Goal: Transaction & Acquisition: Purchase product/service

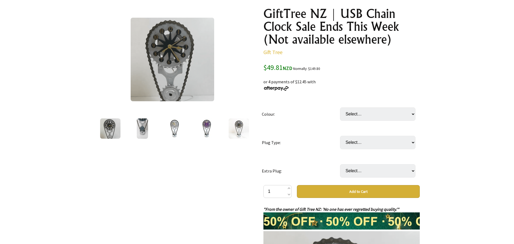
scroll to position [63, 0]
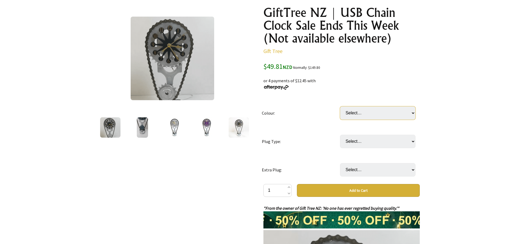
click at [413, 112] on select "Select… Black Purple Grey Red Gold Blue Copper" at bounding box center [377, 112] width 75 height 13
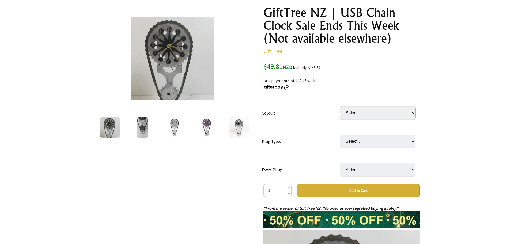
select select "Copper"
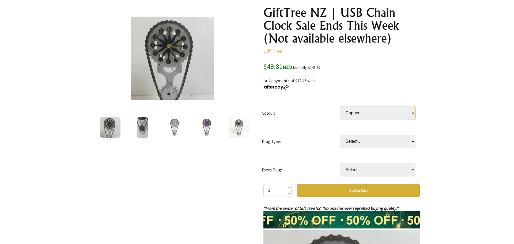
click at [340, 106] on select "Select… Black Purple Grey Red Gold Blue Copper" at bounding box center [377, 112] width 75 height 13
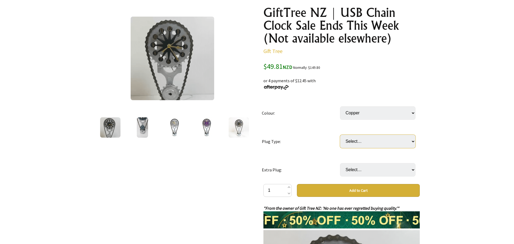
click at [414, 143] on select "Select… AUS or NZ plug US plug EU plug UK plug (Singapore and The United Arab E…" at bounding box center [377, 141] width 75 height 13
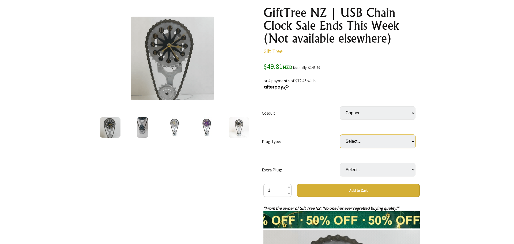
select select "AUS or NZ plug"
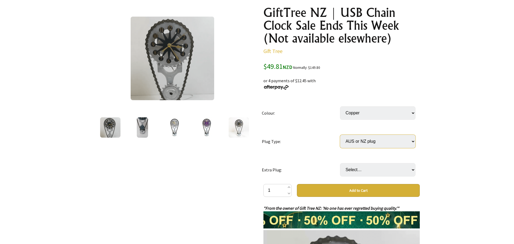
click at [340, 135] on select "Select… AUS or NZ plug US plug EU plug UK plug (Singapore and The United Arab E…" at bounding box center [377, 141] width 75 height 13
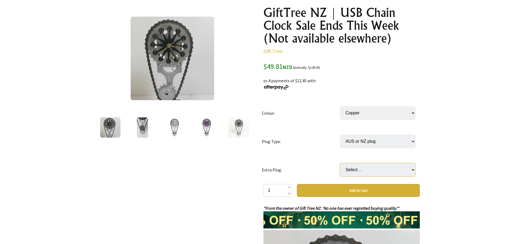
click at [414, 169] on select "Select… No Yes: Extra AUS or NZ plug (+ $19.99) Yes: Extra UK plug (Singapore) …" at bounding box center [377, 169] width 75 height 13
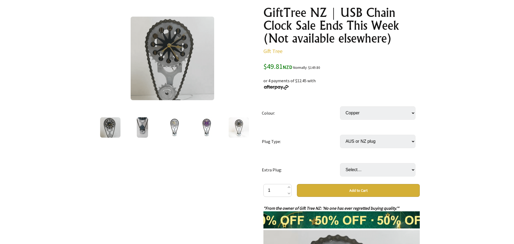
click at [252, 196] on div "1 /12" at bounding box center [172, 215] width 165 height 427
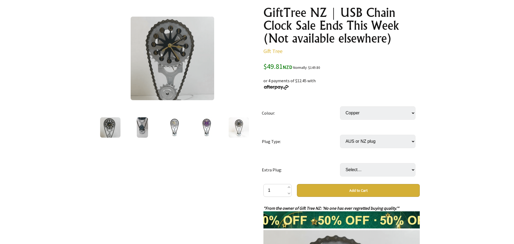
click at [353, 190] on button "Add to Cart" at bounding box center [358, 190] width 123 height 13
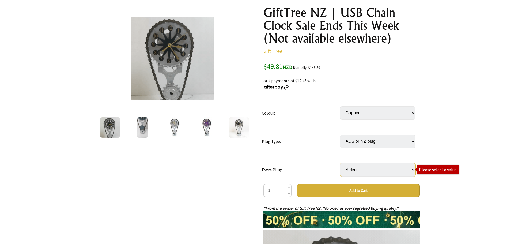
click at [414, 169] on select "Select… No Yes: Extra AUS or NZ plug (+ $19.99) Yes: Extra UK plug (Singapore) …" at bounding box center [377, 169] width 75 height 13
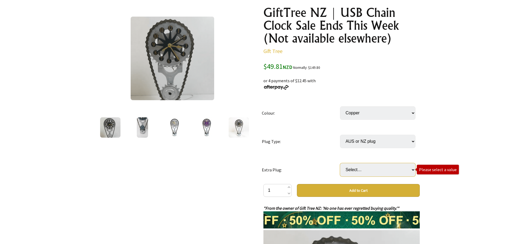
select select "Yes: Extra AUS or NZ plug"
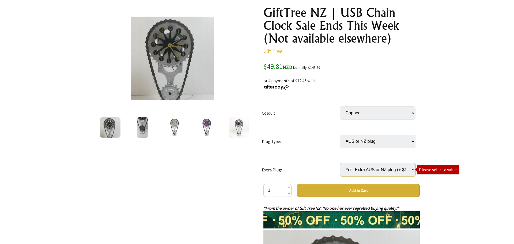
click at [340, 163] on select "Select… No Yes: Extra AUS or NZ plug (+ $19.99) Yes: Extra UK plug (Singapore) …" at bounding box center [377, 169] width 75 height 13
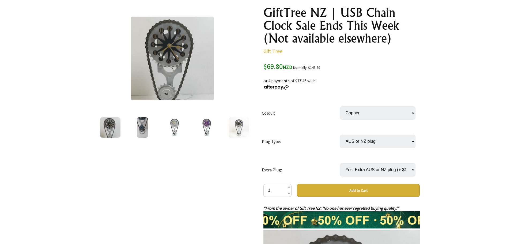
click at [350, 168] on select "Select… No Yes: Extra AUS or NZ plug (+ $19.99) Yes: Extra UK plug (Singapore) …" at bounding box center [377, 169] width 75 height 13
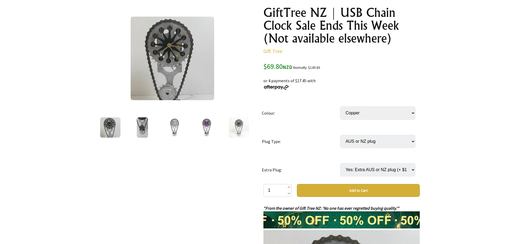
select select "No"
click at [340, 163] on select "Select… No Yes: Extra AUS or NZ plug (+ $19.99) Yes: Extra UK plug (Singapore) …" at bounding box center [377, 169] width 75 height 13
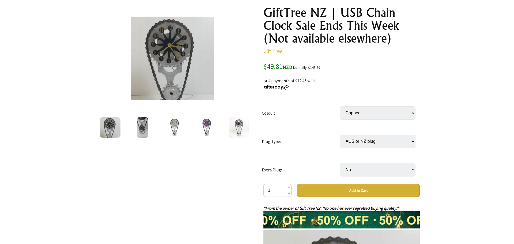
click at [352, 190] on button "Add to Cart" at bounding box center [358, 190] width 123 height 13
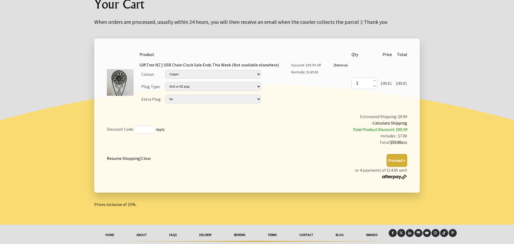
scroll to position [69, 0]
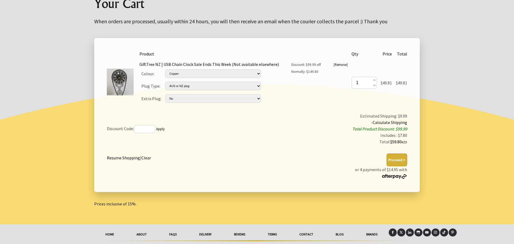
click at [396, 163] on button "Proceed >" at bounding box center [397, 159] width 21 height 13
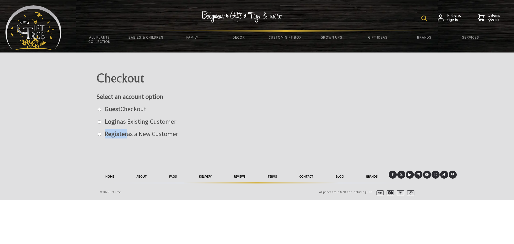
click at [99, 134] on input "radio" at bounding box center [99, 134] width 3 height 3
radio input "true"
click at [99, 134] on input "radio" at bounding box center [99, 134] width 3 height 3
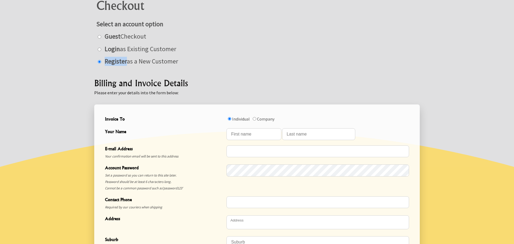
scroll to position [73, 0]
click at [237, 130] on input "Your Name" at bounding box center [253, 134] width 55 height 12
type input "stuart"
click at [313, 132] on input "Your Name" at bounding box center [318, 134] width 73 height 12
type input "Fyfe"
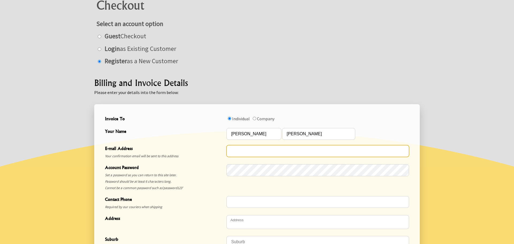
click at [230, 153] on input "E-mail Address" at bounding box center [317, 151] width 183 height 12
type input "hireplant@xtra.co.nz"
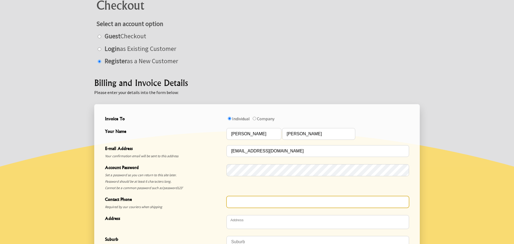
click at [234, 204] on input "Contact Phone" at bounding box center [317, 202] width 183 height 12
type input "0274464463"
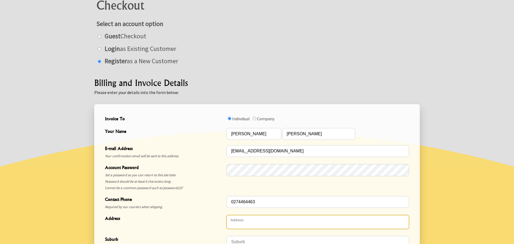
click at [321, 219] on textarea "Address" at bounding box center [317, 222] width 183 height 14
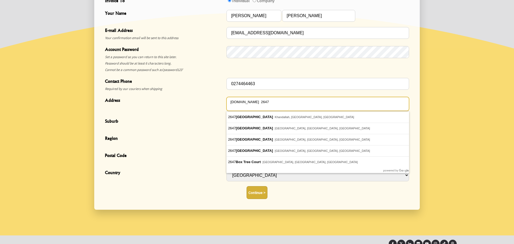
scroll to position [192, 0]
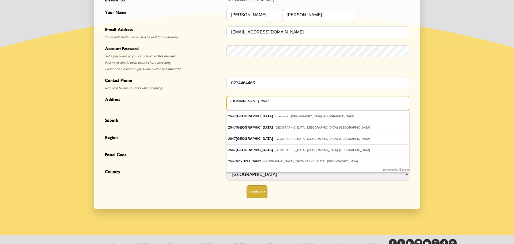
click at [340, 104] on textarea "[DOMAIN_NAME] 2647" at bounding box center [317, 103] width 183 height 14
type textarea "[DOMAIN_NAME] 2647"
click at [123, 120] on span "Suburb" at bounding box center [164, 121] width 119 height 8
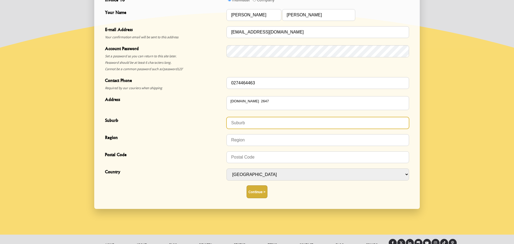
click at [248, 123] on input "Suburb" at bounding box center [317, 123] width 183 height 12
type input "Wellington"
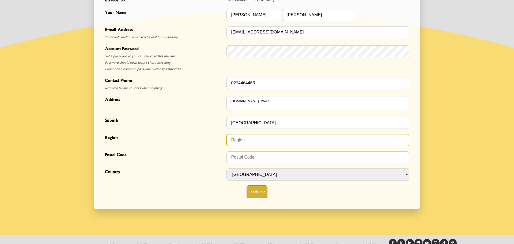
click at [248, 140] on input "Region" at bounding box center [317, 140] width 183 height 12
type input "Wellington"
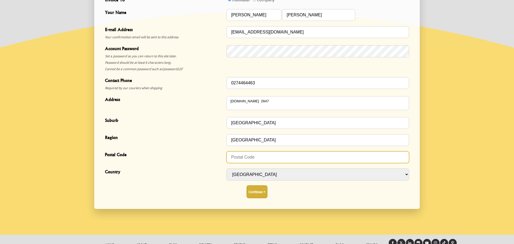
click at [258, 160] on input "Postal Code" at bounding box center [317, 157] width 183 height 12
type input "6140"
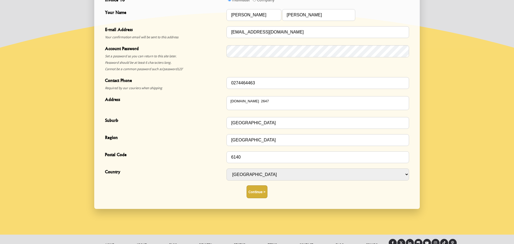
click at [263, 194] on button "Continue >" at bounding box center [257, 191] width 21 height 13
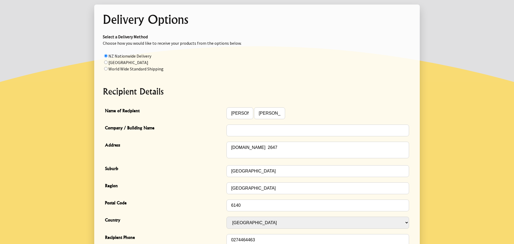
scroll to position [64, 0]
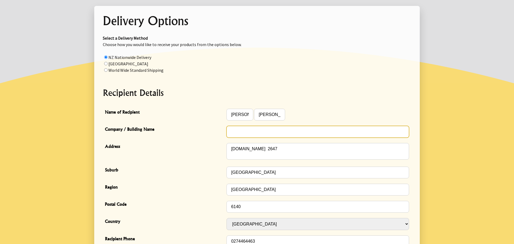
click at [230, 132] on input "Company / Building Name" at bounding box center [317, 132] width 183 height 12
type input "Hireplant Services Ltd"
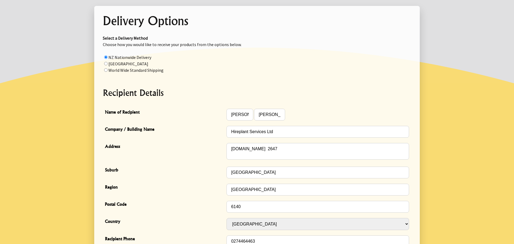
click at [320, 96] on h2 "Recipient Details" at bounding box center [257, 92] width 308 height 13
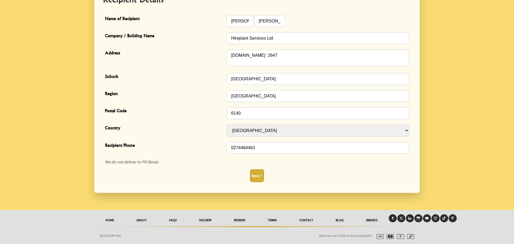
scroll to position [159, 0]
click at [259, 175] on button "Next >" at bounding box center [257, 175] width 14 height 13
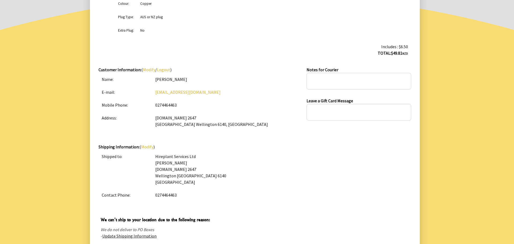
scroll to position [116, 0]
